Goal: Transaction & Acquisition: Purchase product/service

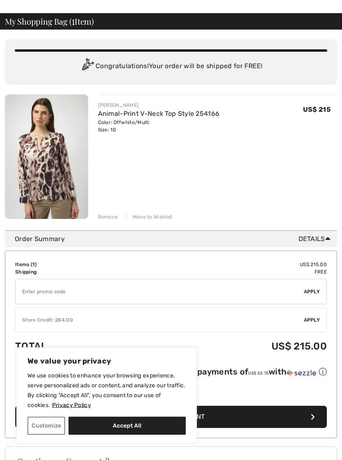
scroll to position [31, 0]
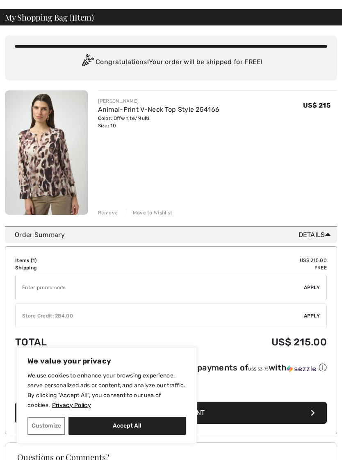
click at [106, 212] on div "Remove" at bounding box center [108, 212] width 20 height 7
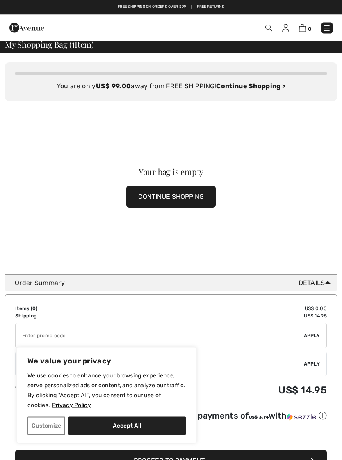
scroll to position [0, 0]
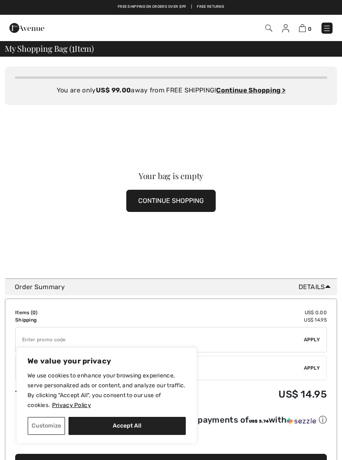
click at [147, 187] on div "Your bag is empty CONTINUE SHOPPING" at bounding box center [171, 191] width 332 height 173
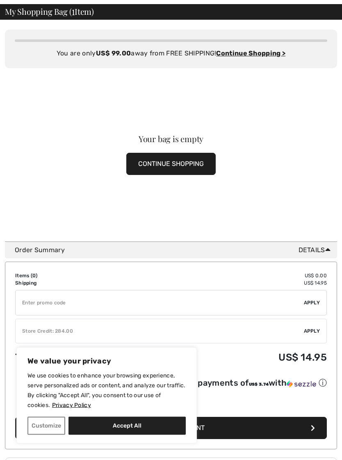
scroll to position [38, 0]
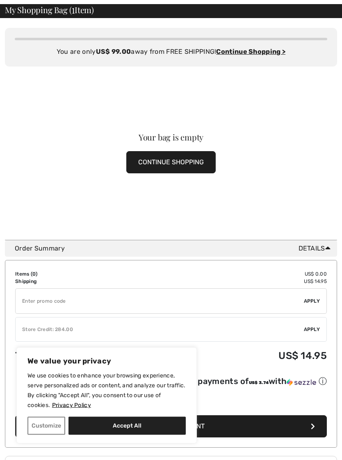
click at [148, 154] on button "CONTINUE SHOPPING" at bounding box center [170, 162] width 89 height 22
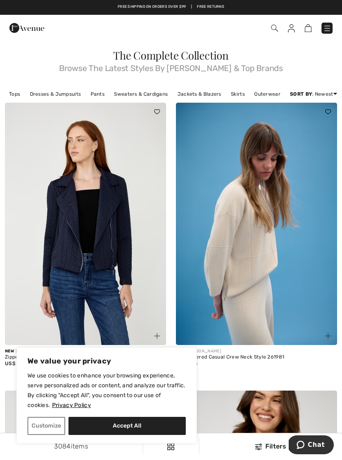
click at [331, 29] on img at bounding box center [327, 28] width 8 height 8
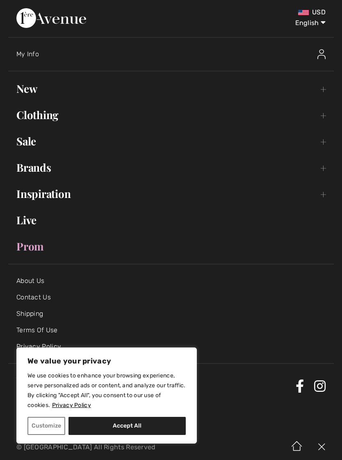
click at [35, 167] on link "Brands Open submenu" at bounding box center [171, 167] width 326 height 18
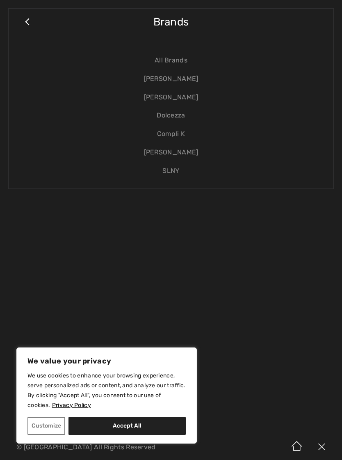
click at [162, 83] on link "[PERSON_NAME]" at bounding box center [171, 79] width 309 height 18
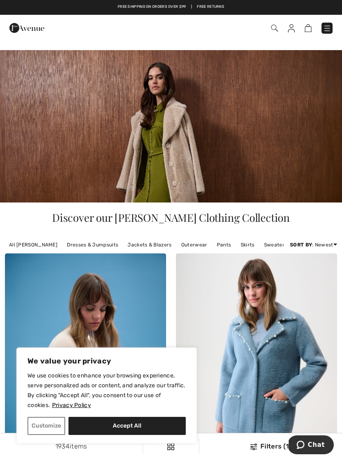
click at [215, 247] on link "Pants" at bounding box center [224, 244] width 23 height 11
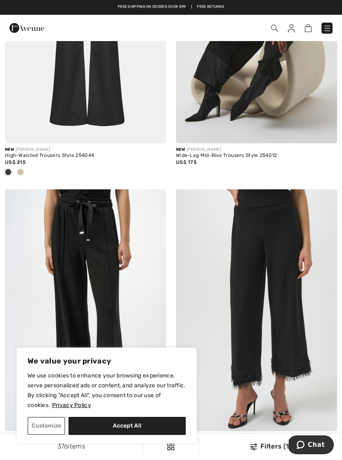
scroll to position [2225, 0]
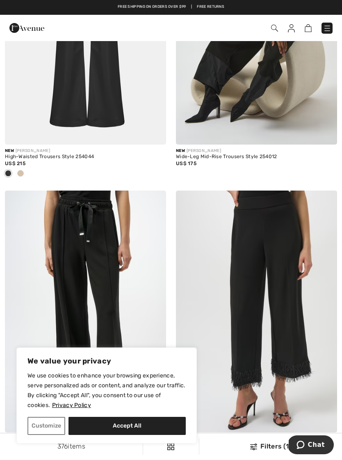
click at [21, 170] on span at bounding box center [20, 173] width 7 height 7
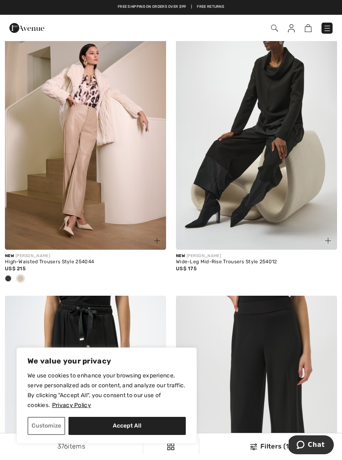
scroll to position [2119, 0]
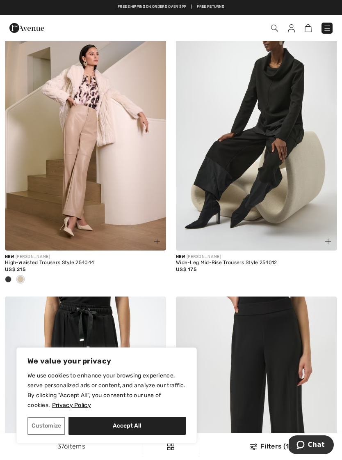
click at [70, 181] on img at bounding box center [85, 129] width 161 height 242
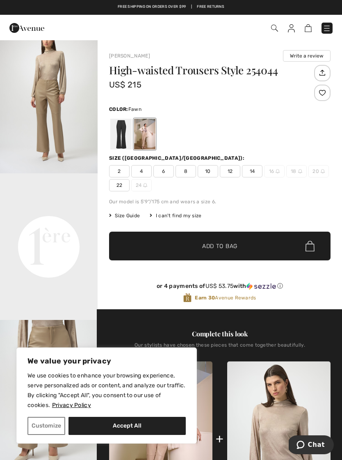
scroll to position [163, 0]
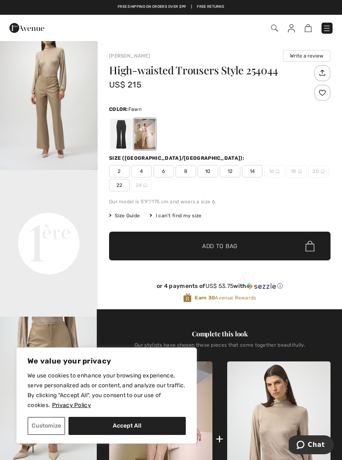
click at [139, 139] on div at bounding box center [144, 134] width 21 height 31
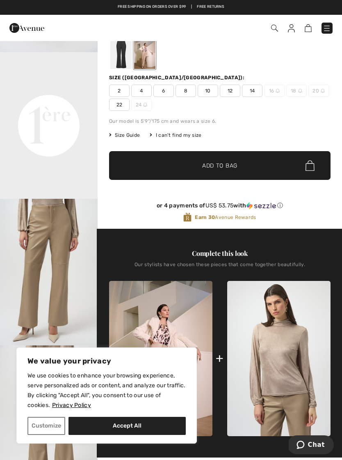
scroll to position [79, 0]
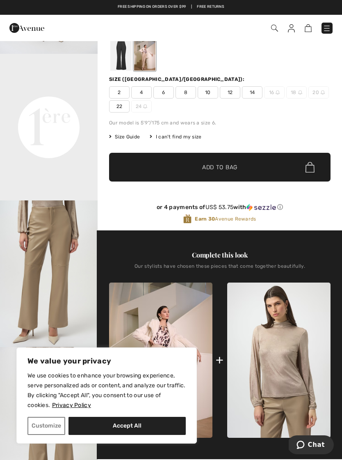
click at [133, 422] on button "Accept All" at bounding box center [127, 426] width 117 height 18
checkbox input "true"
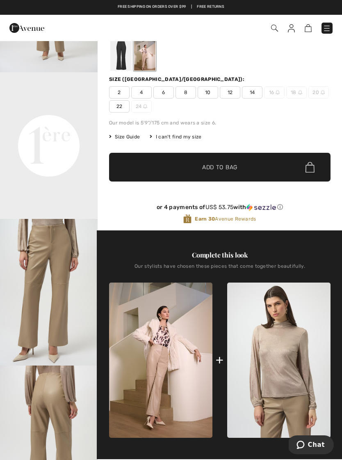
scroll to position [179, 0]
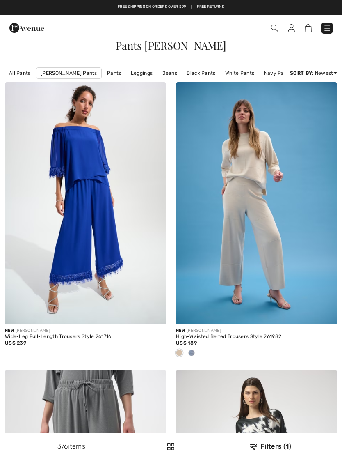
scroll to position [2119, 0]
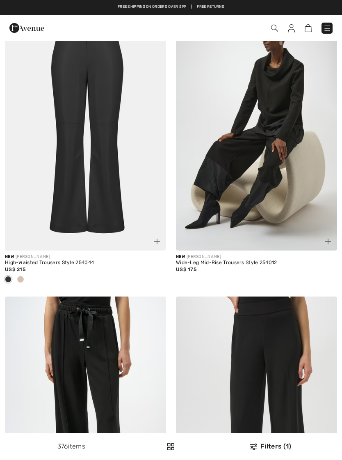
checkbox input "true"
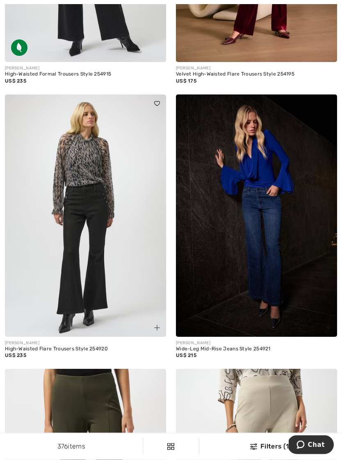
scroll to position [4366, 0]
click at [74, 166] on img at bounding box center [85, 215] width 161 height 242
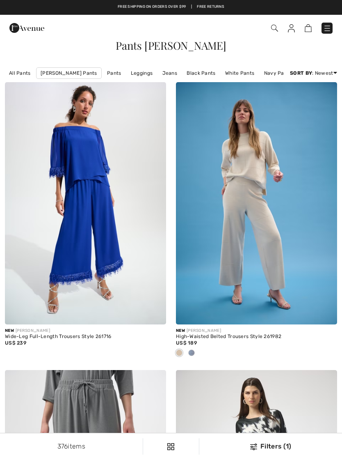
scroll to position [4378, 0]
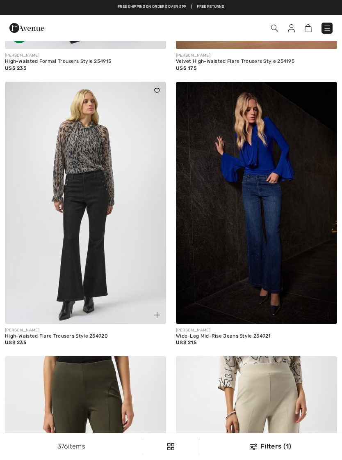
checkbox input "true"
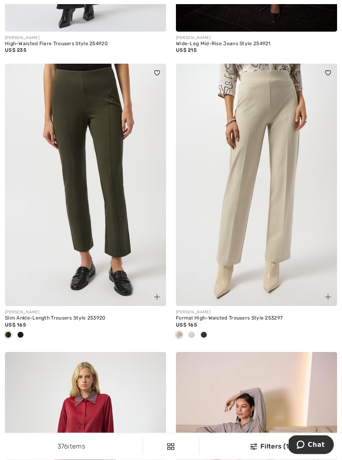
scroll to position [4671, 0]
click at [179, 331] on span at bounding box center [179, 334] width 7 height 7
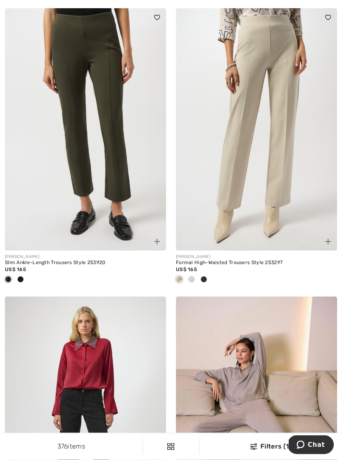
click at [188, 273] on div at bounding box center [192, 280] width 12 height 14
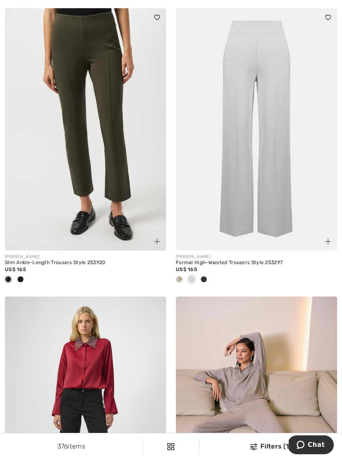
click at [205, 276] on span at bounding box center [204, 279] width 7 height 7
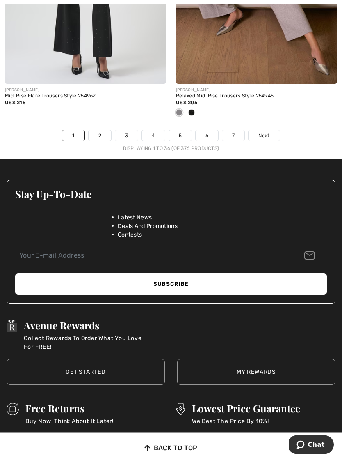
scroll to position [5180, 0]
click at [103, 135] on link "2" at bounding box center [100, 135] width 23 height 11
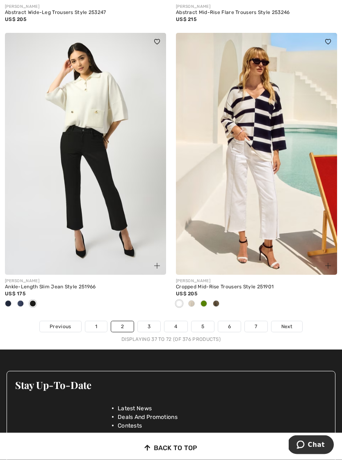
scroll to position [4962, 0]
click at [150, 321] on link "3" at bounding box center [149, 326] width 23 height 11
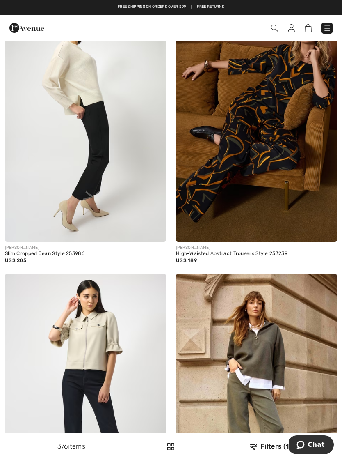
scroll to position [2374, 0]
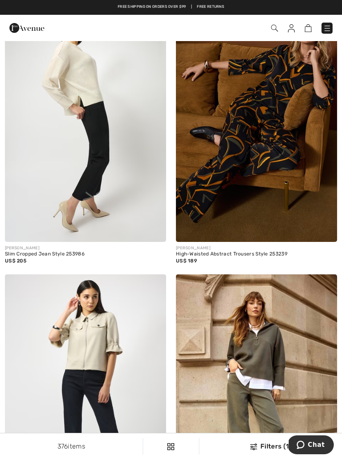
click at [90, 149] on img at bounding box center [85, 121] width 161 height 242
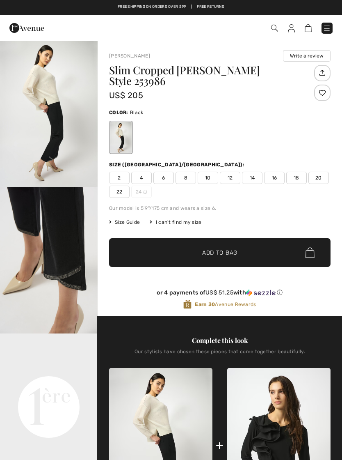
checkbox input "true"
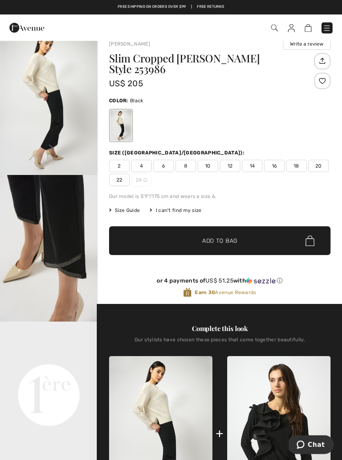
scroll to position [25, 0]
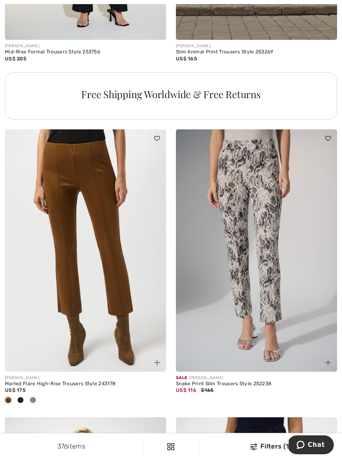
scroll to position [3434, 0]
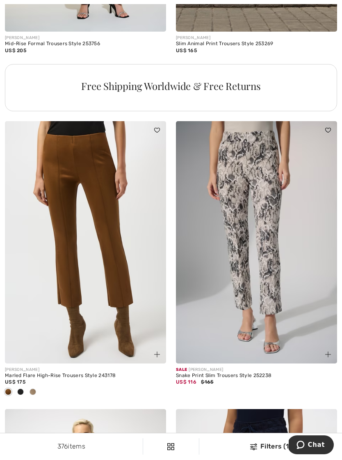
click at [65, 236] on img at bounding box center [85, 242] width 161 height 242
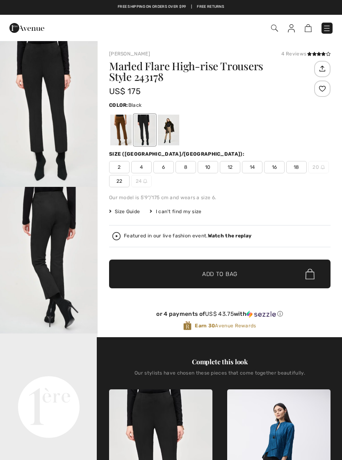
checkbox input "true"
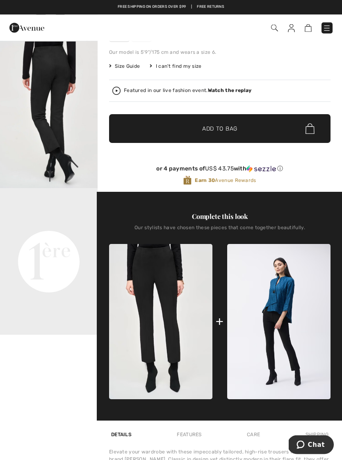
scroll to position [141, 0]
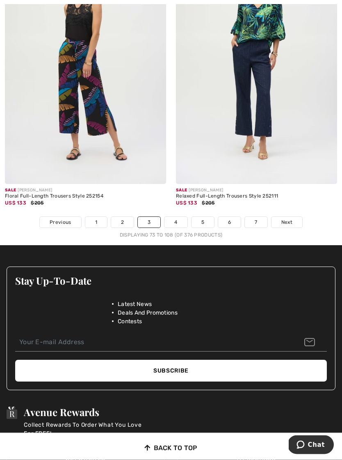
scroll to position [5056, 0]
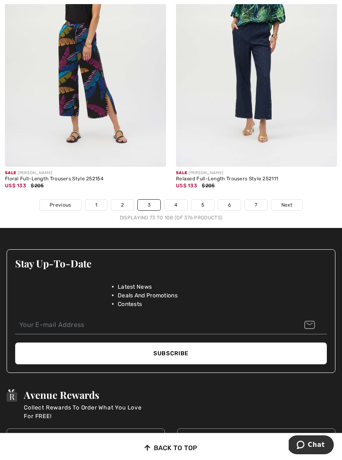
click at [167, 199] on link "4" at bounding box center [176, 204] width 23 height 11
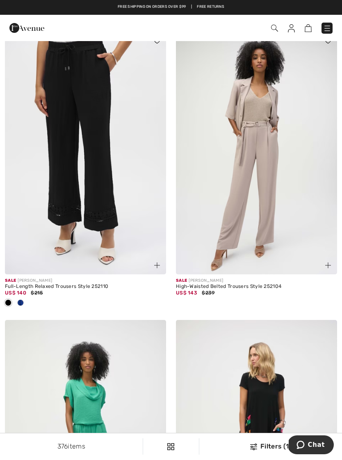
scroll to position [25, 0]
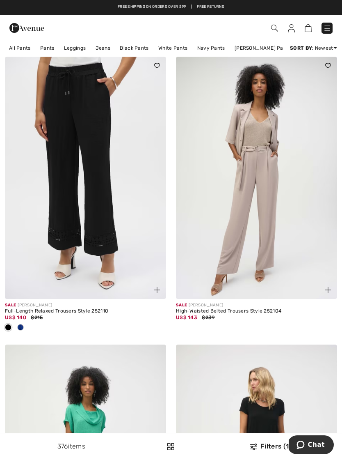
click at [328, 28] on img at bounding box center [327, 28] width 8 height 8
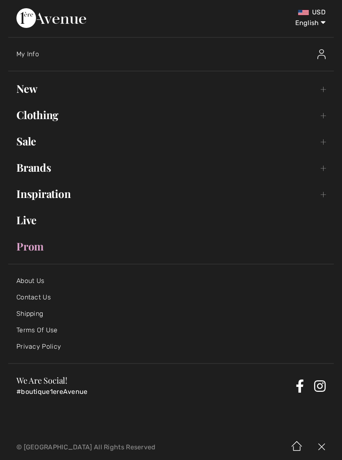
click at [32, 174] on link "Brands Open submenu" at bounding box center [171, 167] width 326 height 18
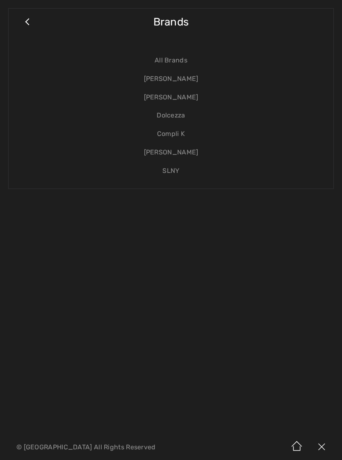
click at [159, 78] on link "[PERSON_NAME]" at bounding box center [171, 79] width 309 height 18
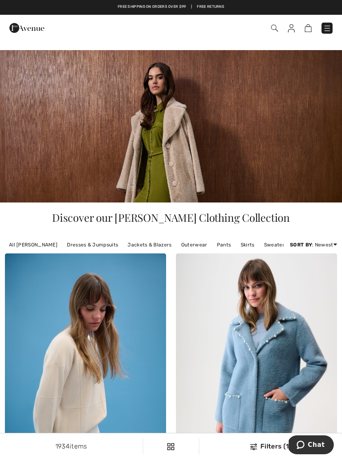
click at [328, 31] on img at bounding box center [327, 28] width 8 height 8
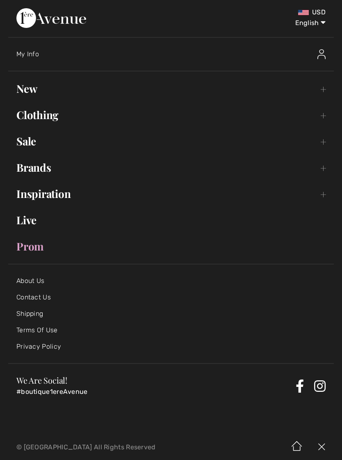
click at [34, 171] on link "Brands Open submenu" at bounding box center [171, 167] width 326 height 18
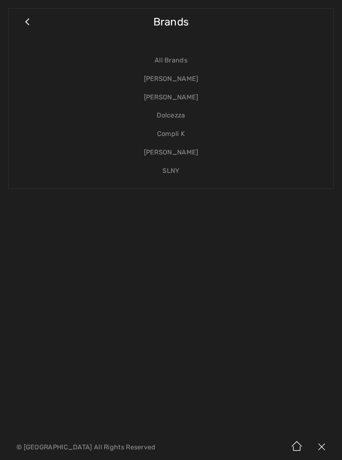
click at [165, 85] on link "[PERSON_NAME]" at bounding box center [171, 79] width 309 height 18
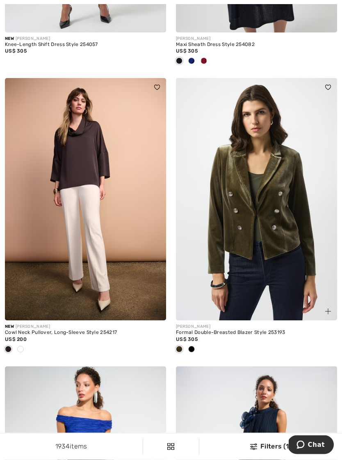
scroll to position [766, 0]
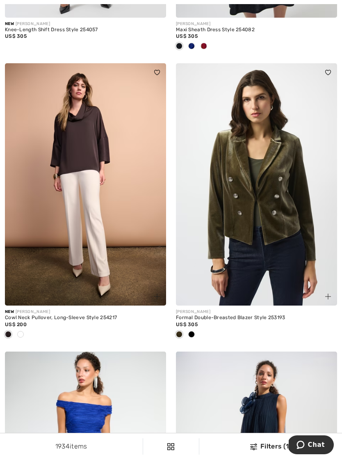
click at [9, 338] on div at bounding box center [8, 335] width 12 height 14
click at [10, 334] on span at bounding box center [8, 334] width 7 height 7
click at [10, 331] on span at bounding box center [8, 334] width 7 height 7
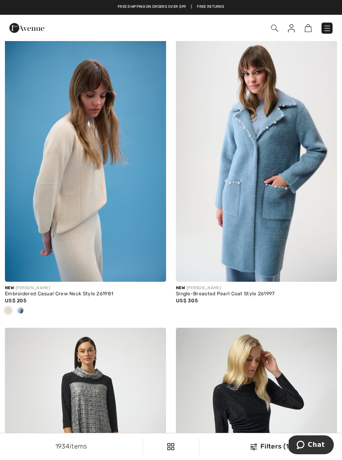
scroll to position [0, 0]
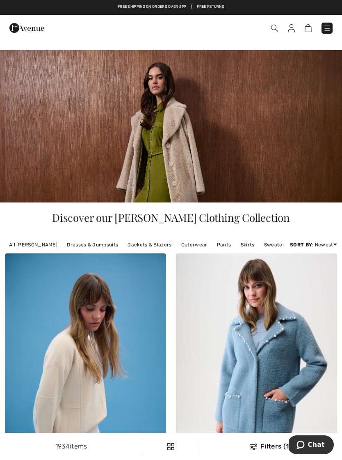
click at [273, 32] on img at bounding box center [274, 28] width 7 height 7
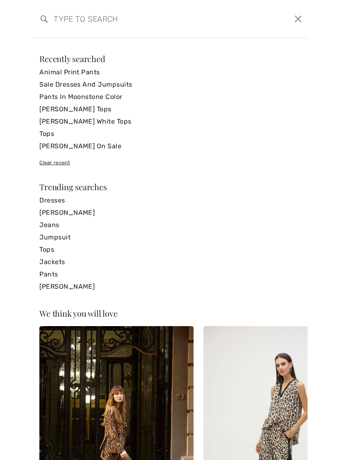
click at [49, 104] on link "[PERSON_NAME] Tops" at bounding box center [171, 109] width 264 height 12
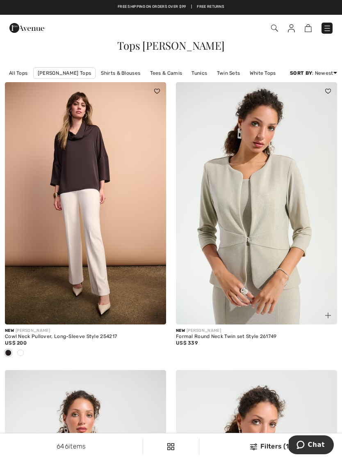
click at [156, 74] on link "Tees & Camis" at bounding box center [166, 73] width 41 height 11
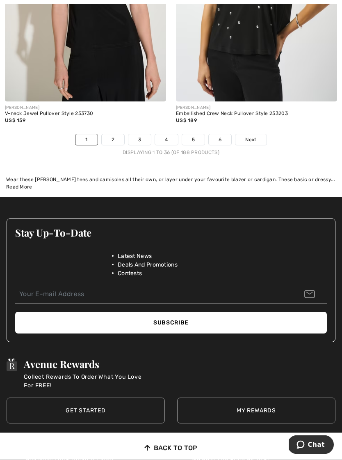
scroll to position [5149, 0]
click at [111, 139] on link "2" at bounding box center [113, 139] width 23 height 11
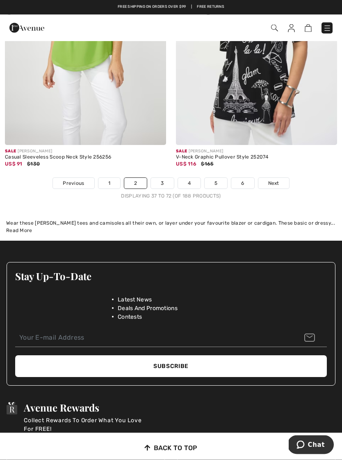
scroll to position [5051, 0]
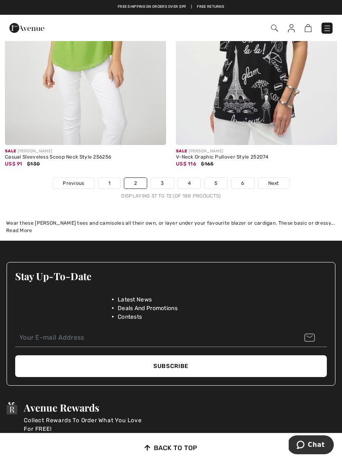
click at [160, 178] on link "3" at bounding box center [162, 183] width 23 height 11
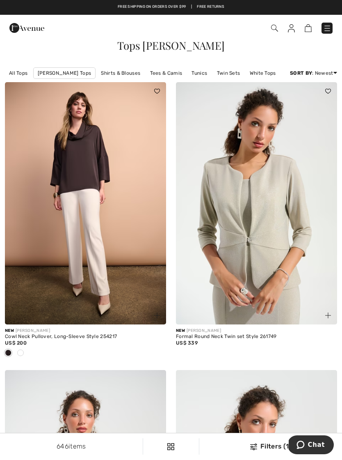
click at [329, 32] on img at bounding box center [327, 28] width 8 height 8
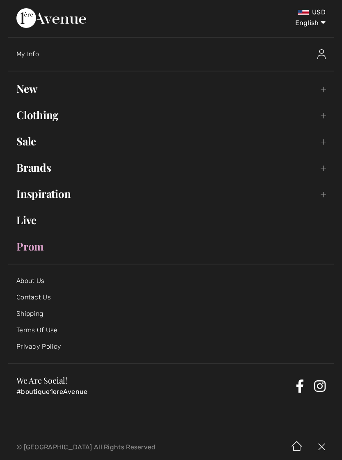
click at [40, 123] on link "Clothing Toggle submenu" at bounding box center [171, 115] width 326 height 18
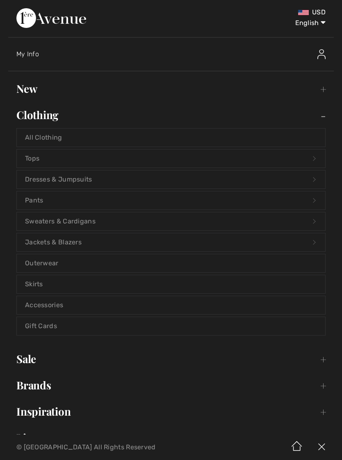
click at [28, 166] on link "Tops Open submenu" at bounding box center [171, 158] width 309 height 18
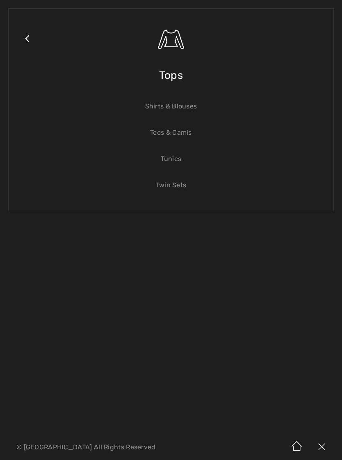
click at [172, 112] on link "Shirts & Blouses" at bounding box center [171, 106] width 309 height 18
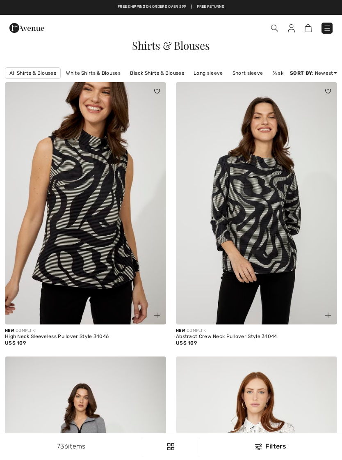
checkbox input "true"
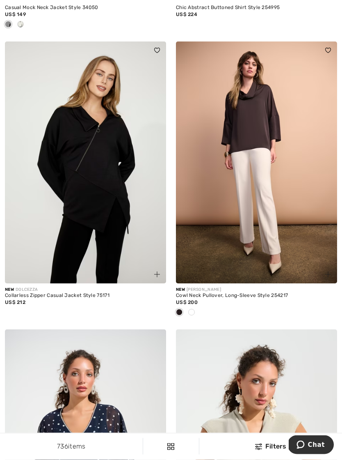
scroll to position [603, 0]
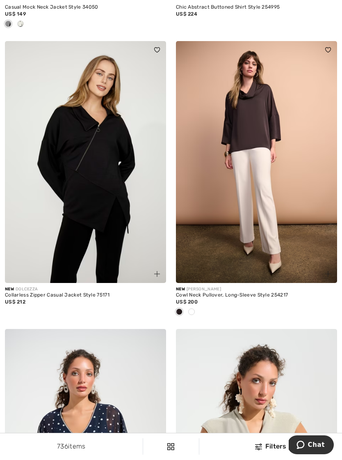
click at [246, 128] on img at bounding box center [256, 162] width 161 height 242
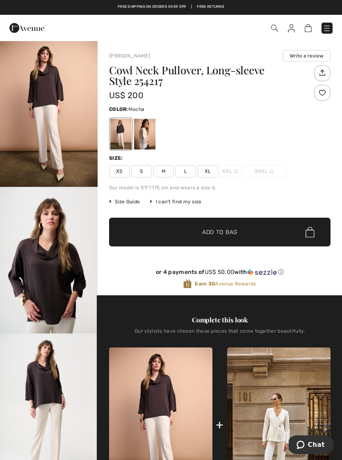
click at [46, 277] on img "2 / 5" at bounding box center [49, 260] width 98 height 147
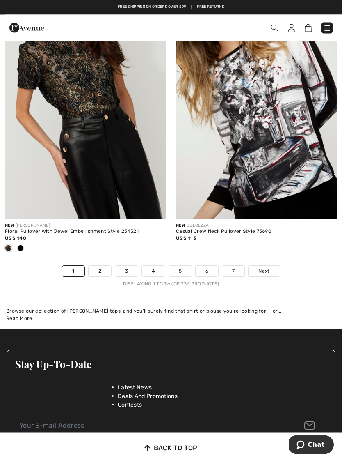
scroll to position [5004, 0]
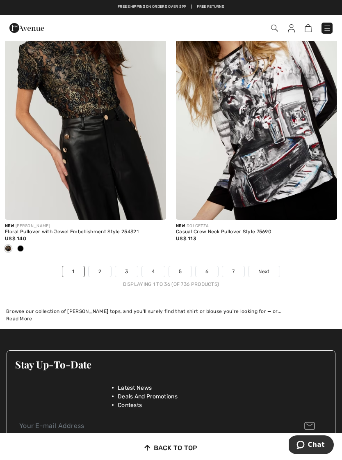
click at [262, 268] on span "Next" at bounding box center [264, 271] width 11 height 7
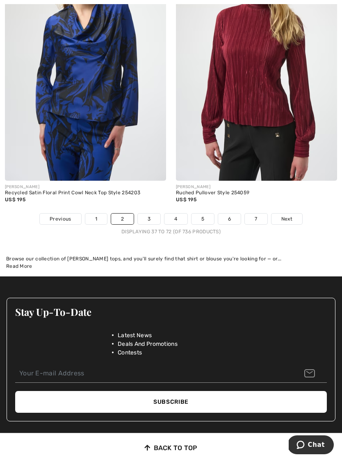
scroll to position [4990, 0]
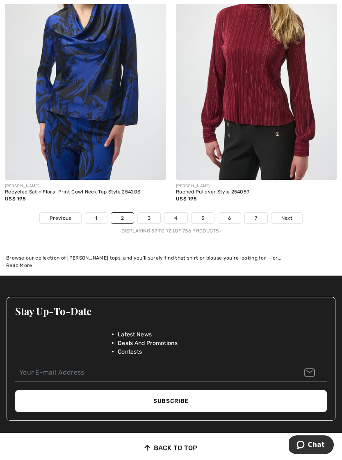
click at [148, 213] on link "3" at bounding box center [149, 218] width 23 height 11
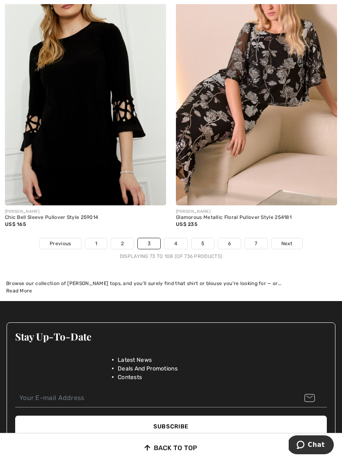
scroll to position [4951, 0]
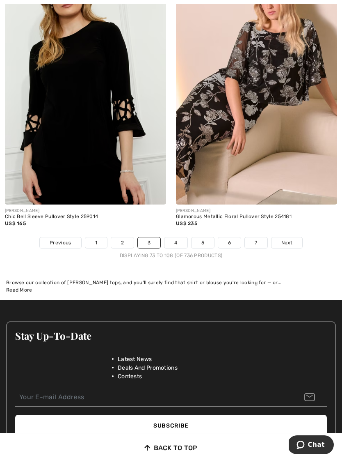
click at [170, 237] on link "4" at bounding box center [176, 242] width 23 height 11
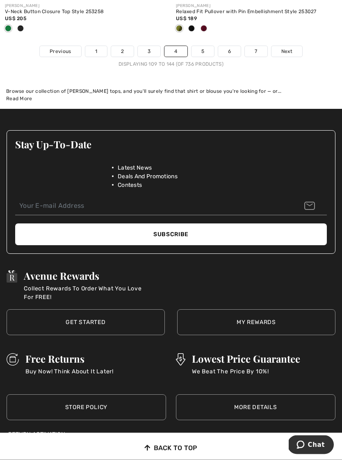
scroll to position [5183, 0]
click at [199, 46] on link "5" at bounding box center [203, 51] width 23 height 11
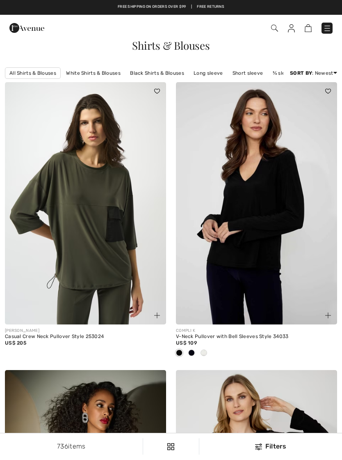
checkbox input "true"
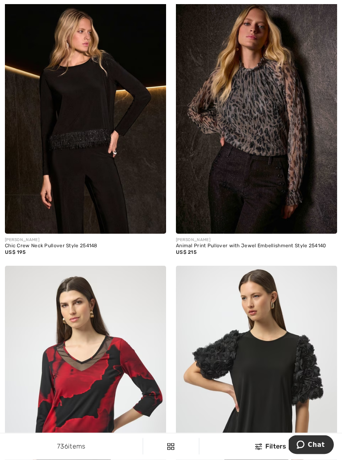
scroll to position [1835, 0]
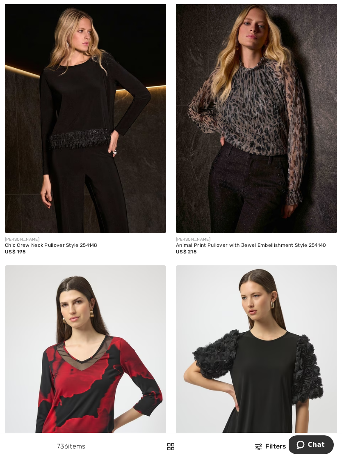
click at [238, 116] on img at bounding box center [256, 112] width 161 height 242
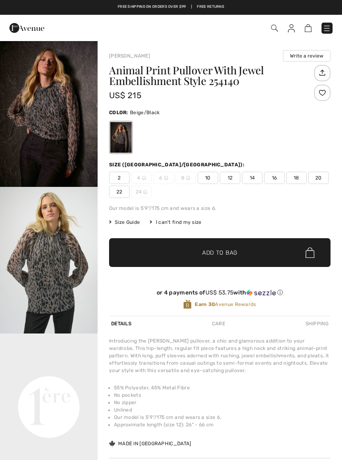
checkbox input "true"
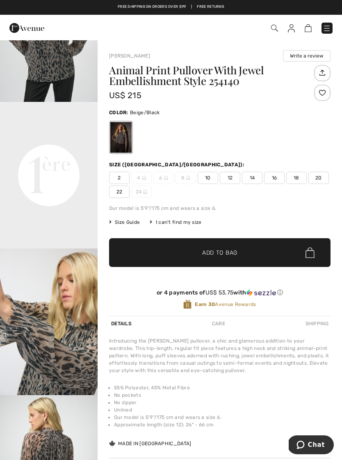
scroll to position [231, 0]
click at [39, 151] on video "Your browser does not support the video tag." at bounding box center [49, 126] width 98 height 49
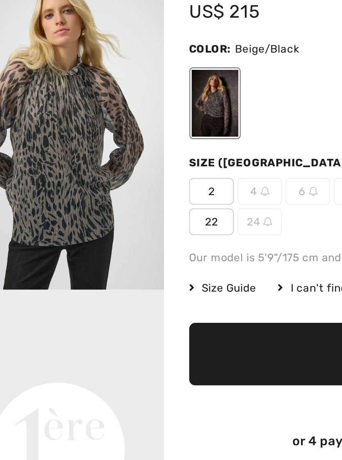
scroll to position [110, 0]
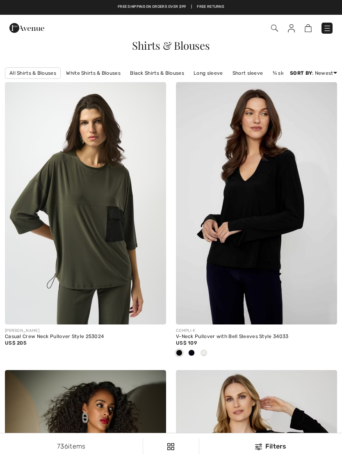
checkbox input "true"
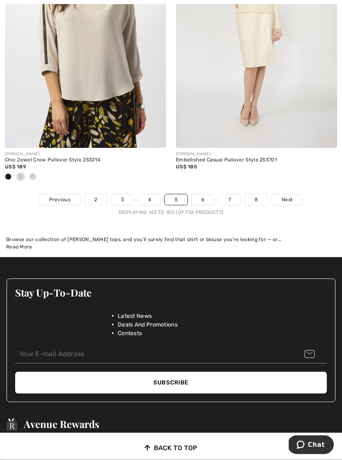
scroll to position [5008, 0]
click at [198, 196] on link "6" at bounding box center [203, 199] width 23 height 11
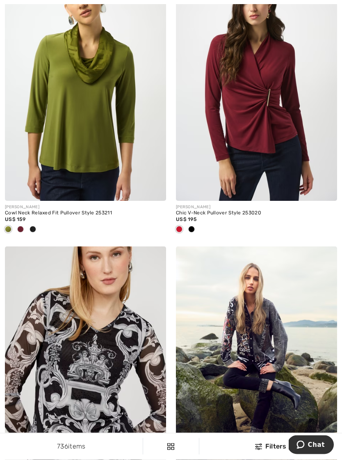
scroll to position [1840, 0]
click at [23, 229] on span at bounding box center [20, 229] width 7 height 7
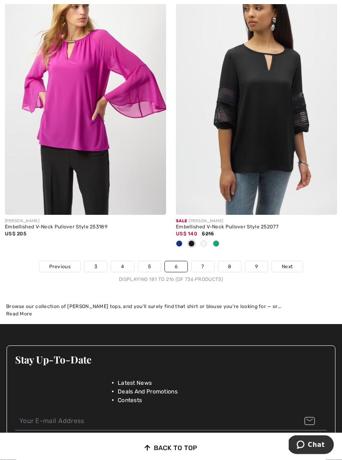
scroll to position [4941, 0]
click at [200, 261] on link "7" at bounding box center [203, 266] width 22 height 11
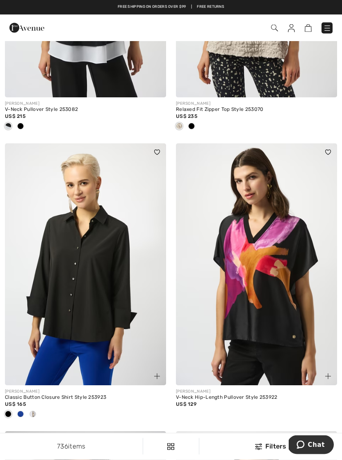
scroll to position [2178, 0]
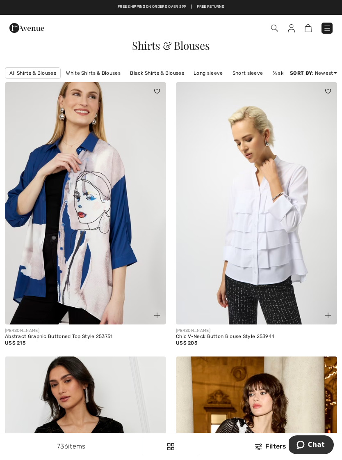
click at [323, 33] on link at bounding box center [327, 28] width 11 height 11
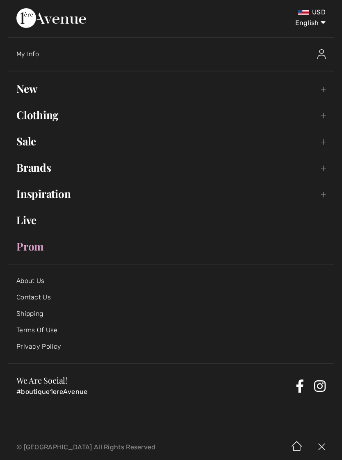
click at [38, 119] on link "Clothing Toggle submenu" at bounding box center [171, 115] width 326 height 18
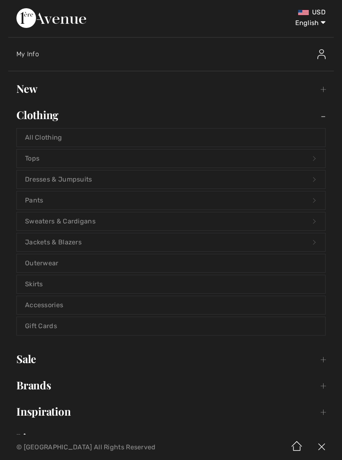
click at [27, 81] on link "New Toggle submenu" at bounding box center [171, 89] width 326 height 18
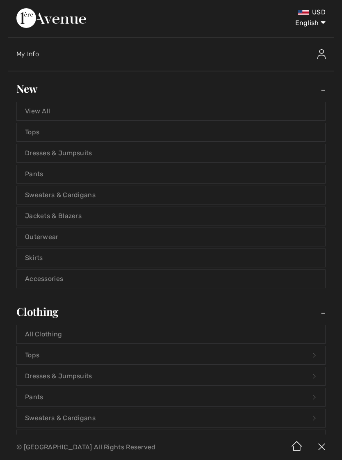
click at [39, 111] on link "View All" at bounding box center [171, 111] width 309 height 18
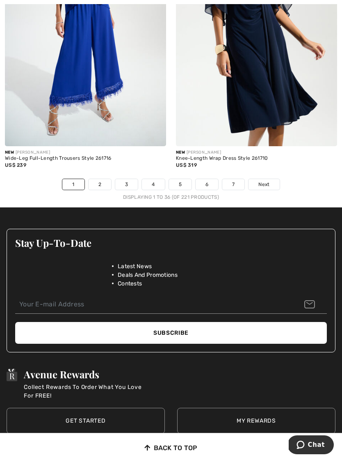
scroll to position [5093, 0]
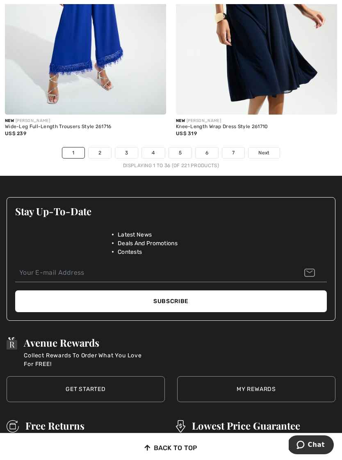
click at [95, 147] on link "2" at bounding box center [100, 152] width 23 height 11
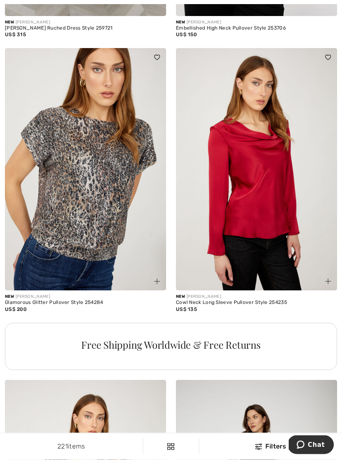
scroll to position [1499, 0]
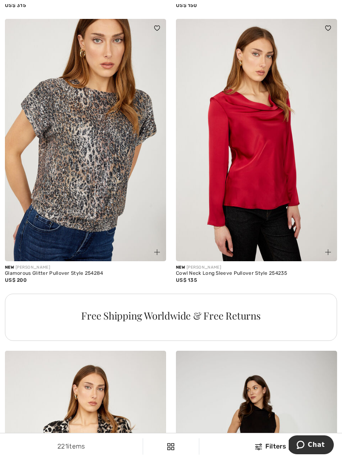
click at [66, 178] on img at bounding box center [85, 140] width 161 height 242
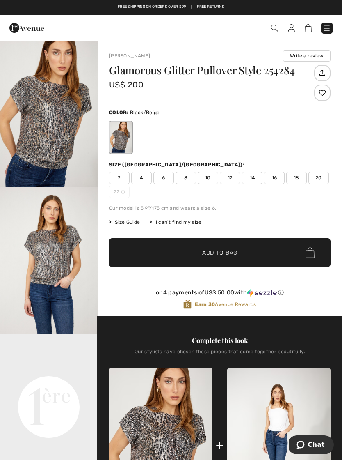
click at [42, 134] on img "1 / 4" at bounding box center [49, 113] width 98 height 147
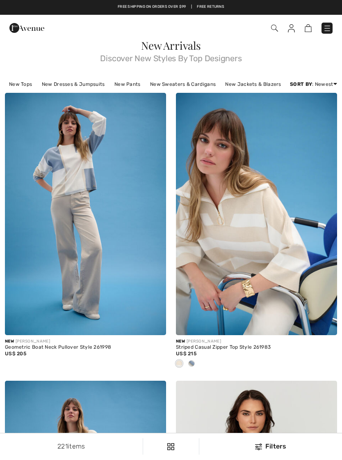
checkbox input "true"
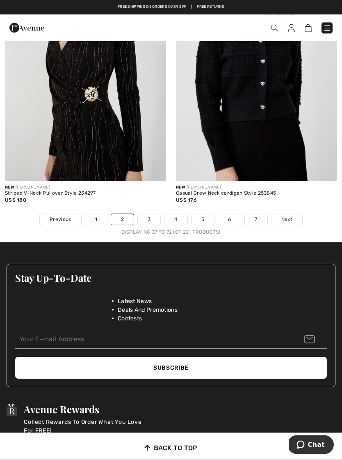
scroll to position [5094, 0]
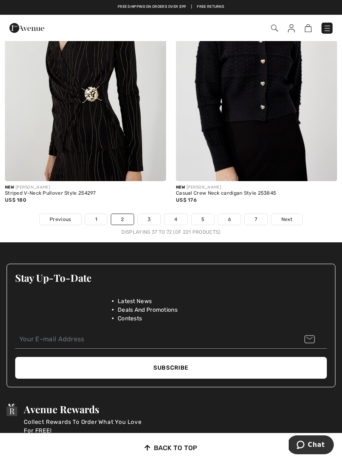
click at [148, 214] on link "3" at bounding box center [149, 219] width 23 height 11
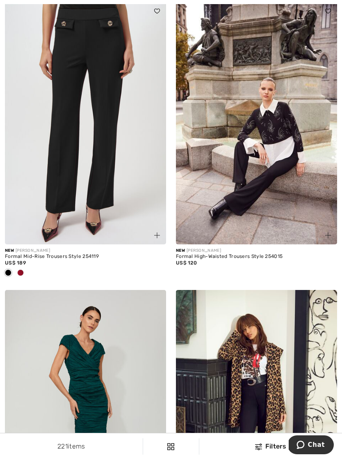
scroll to position [1823, 0]
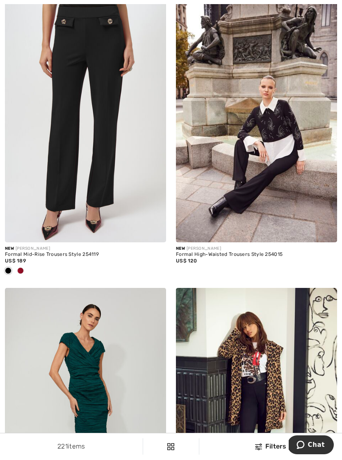
click at [24, 273] on div at bounding box center [20, 271] width 12 height 14
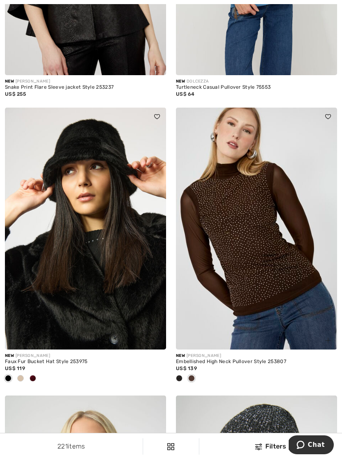
scroll to position [2567, 0]
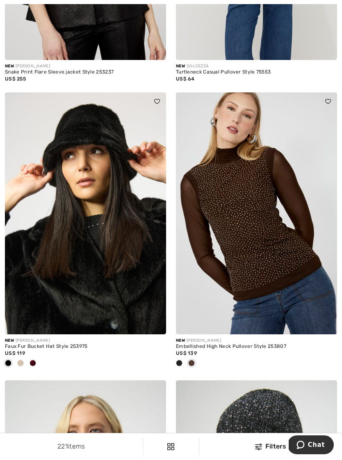
click at [224, 225] on img at bounding box center [256, 213] width 161 height 242
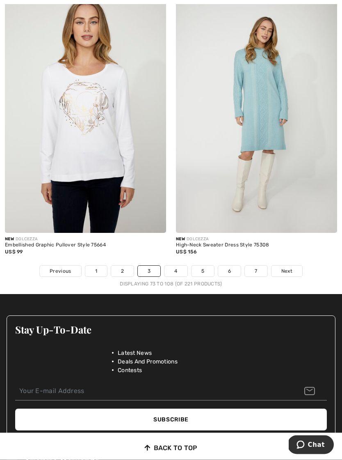
scroll to position [4974, 0]
click at [176, 266] on link "4" at bounding box center [176, 271] width 23 height 11
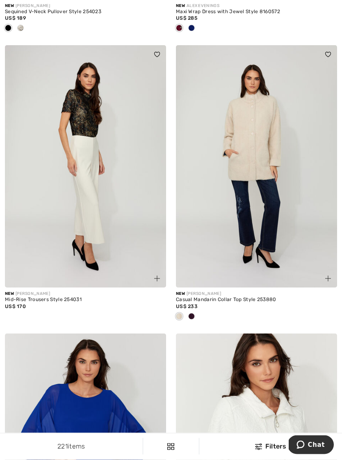
scroll to position [2095, 0]
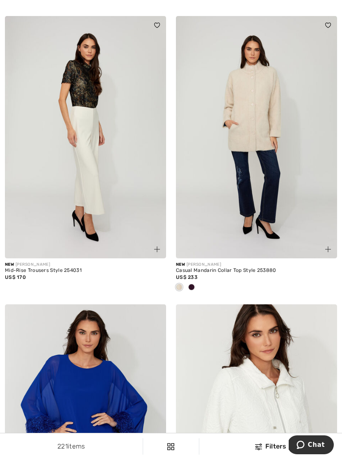
click at [79, 181] on img at bounding box center [85, 137] width 161 height 242
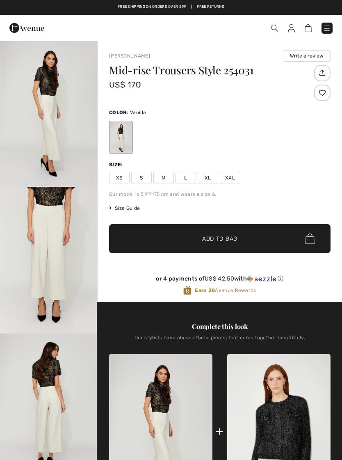
checkbox input "true"
click at [47, 143] on img "1 / 4" at bounding box center [49, 113] width 98 height 147
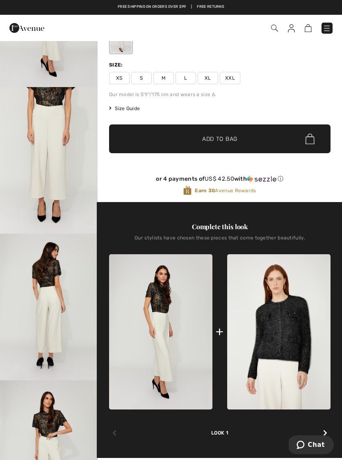
scroll to position [99, 0]
